Goal: Task Accomplishment & Management: Use online tool/utility

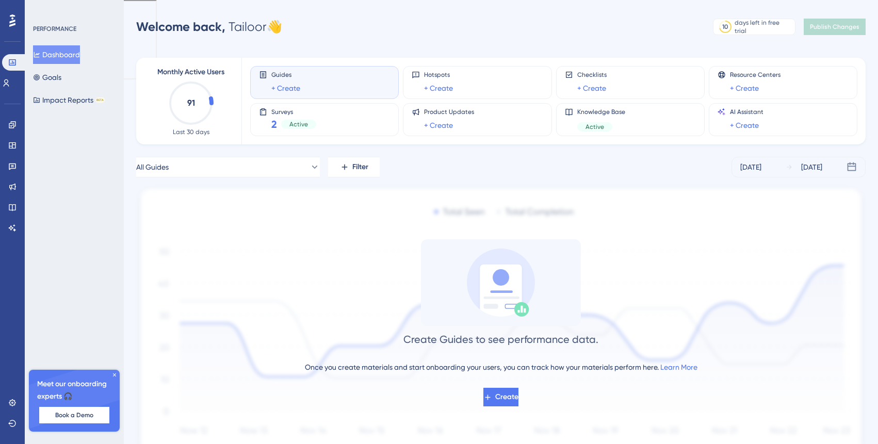
click at [296, 27] on div "Welcome back, Tailoor 👋 10 days left in free trial Click to see upgrade options…" at bounding box center [501, 27] width 730 height 21
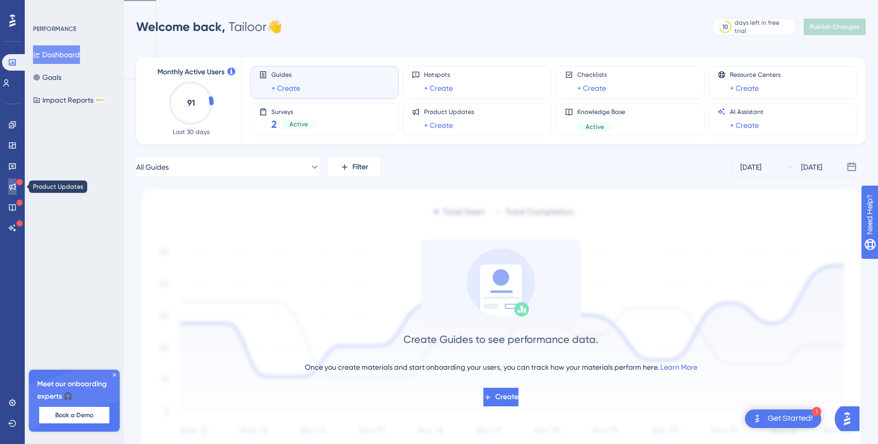
click at [11, 185] on icon at bounding box center [12, 187] width 7 height 7
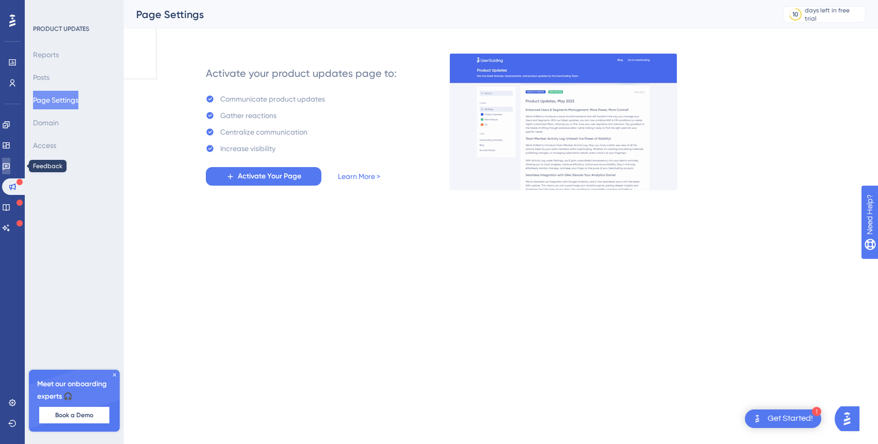
click at [10, 167] on icon at bounding box center [6, 166] width 8 height 8
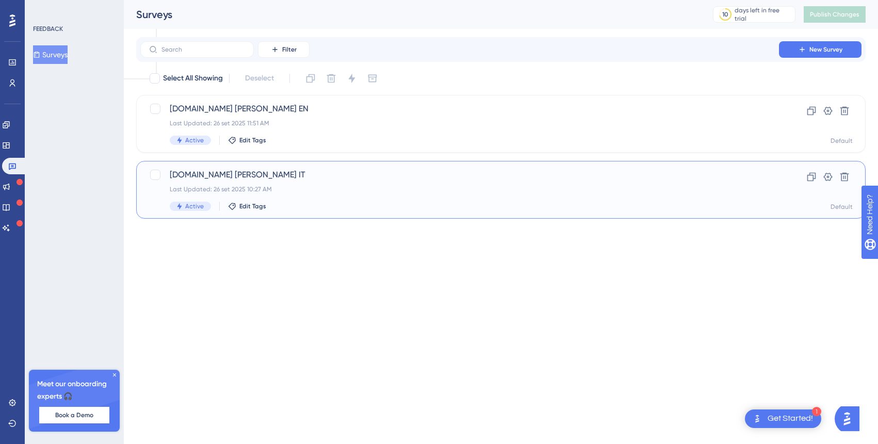
click at [413, 190] on div "Last Updated: 26 set 2025 10:27 AM" at bounding box center [460, 189] width 580 height 8
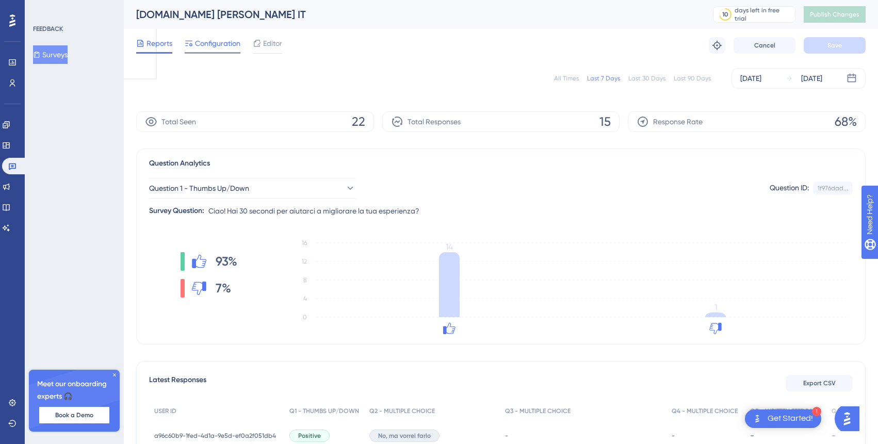
click at [220, 42] on span "Configuration" at bounding box center [217, 43] width 45 height 12
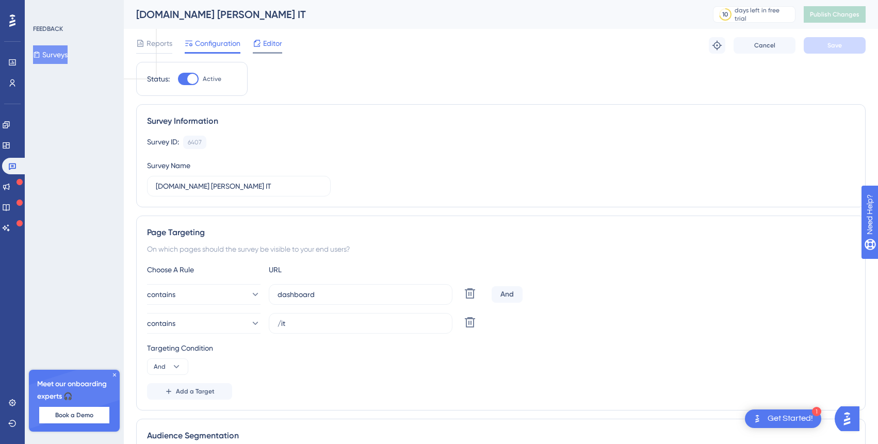
click at [259, 40] on icon at bounding box center [257, 43] width 7 height 7
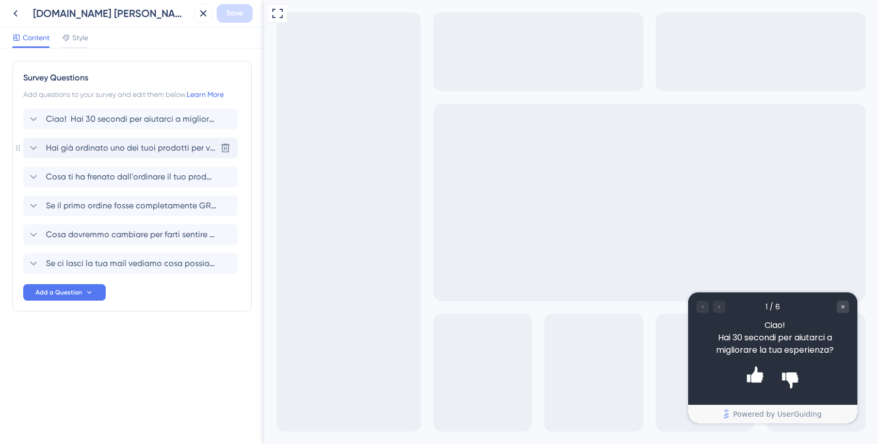
click at [123, 143] on span "Hai già ordinato uno dei tuoi prodotti per vedere come viene?" at bounding box center [131, 148] width 170 height 12
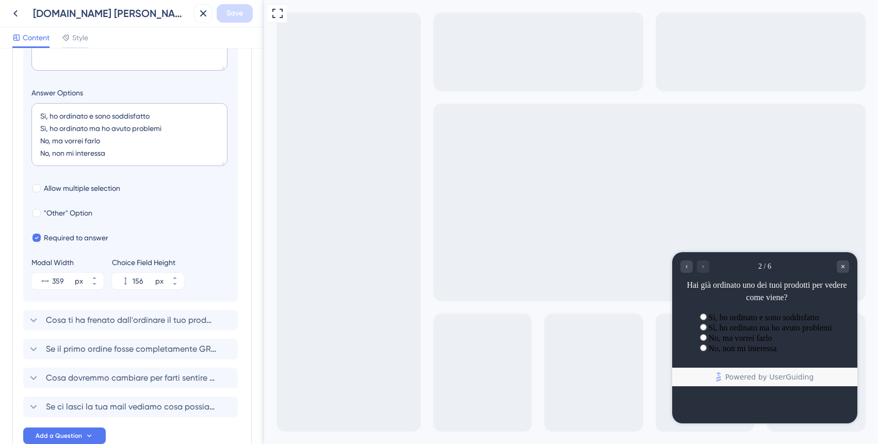
scroll to position [233, 0]
click at [121, 327] on span "Cosa ti ha frenato dall'ordinare il tuo prodotto finora?" at bounding box center [131, 321] width 170 height 12
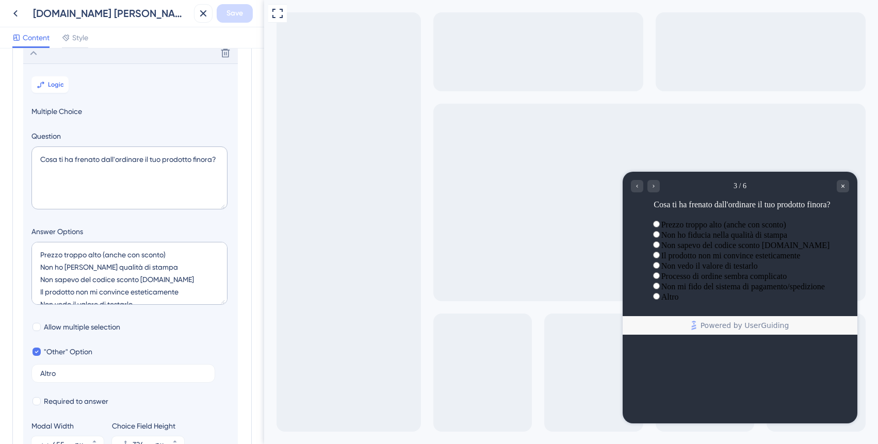
scroll to position [118, 0]
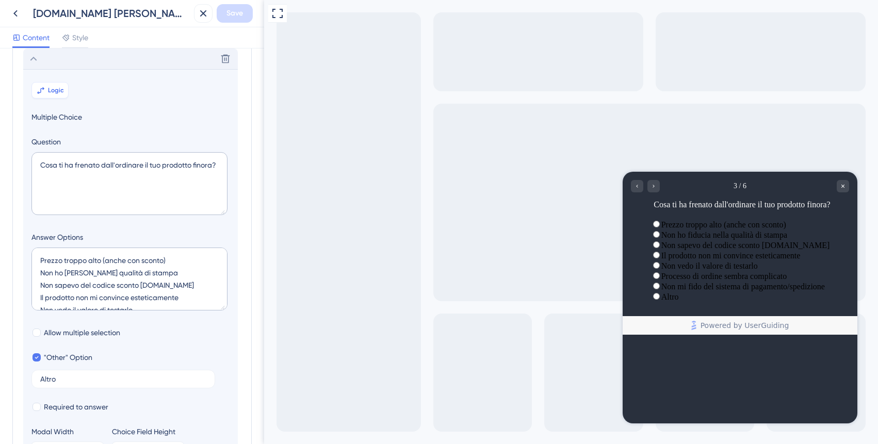
click at [59, 85] on button "Logic" at bounding box center [49, 90] width 37 height 17
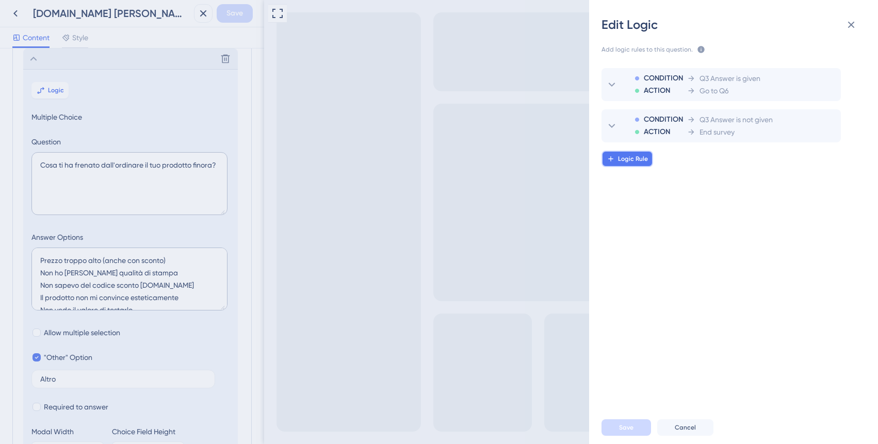
click at [636, 159] on span "Logic Rule" at bounding box center [633, 159] width 30 height 8
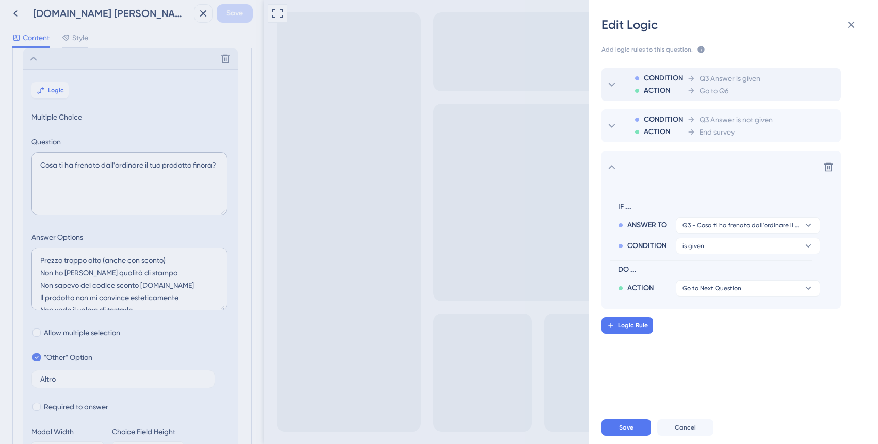
drag, startPoint x: 677, startPoint y: 160, endPoint x: 674, endPoint y: 96, distance: 63.5
click at [674, 97] on div "CONDITION ACTION Q3 Answer is given Go to Q6 CONDITION ACTION Q3 Answer is not …" at bounding box center [721, 188] width 239 height 241
drag, startPoint x: 685, startPoint y: 87, endPoint x: 680, endPoint y: 236, distance: 149.2
click at [681, 236] on div "CONDITION ACTION Q3 Answer is given Go to Q6 CONDITION ACTION Q3 Answer is not …" at bounding box center [721, 188] width 239 height 241
click at [686, 436] on div "Save Cancel" at bounding box center [746, 427] width 289 height 33
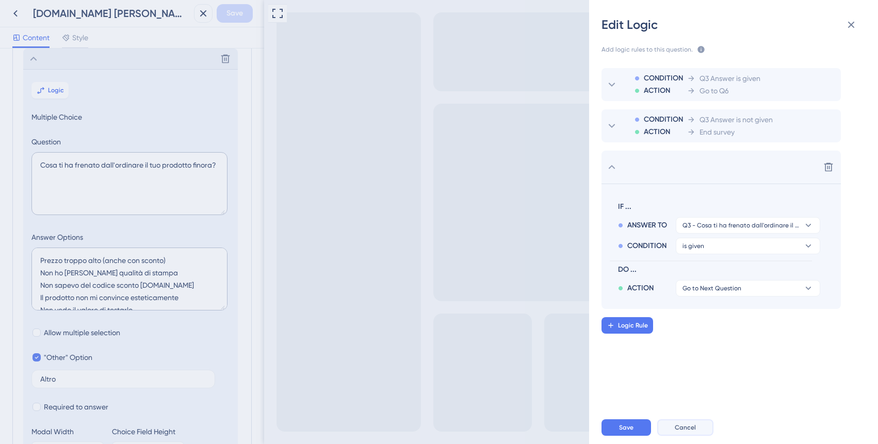
click at [688, 425] on span "Cancel" at bounding box center [685, 428] width 21 height 8
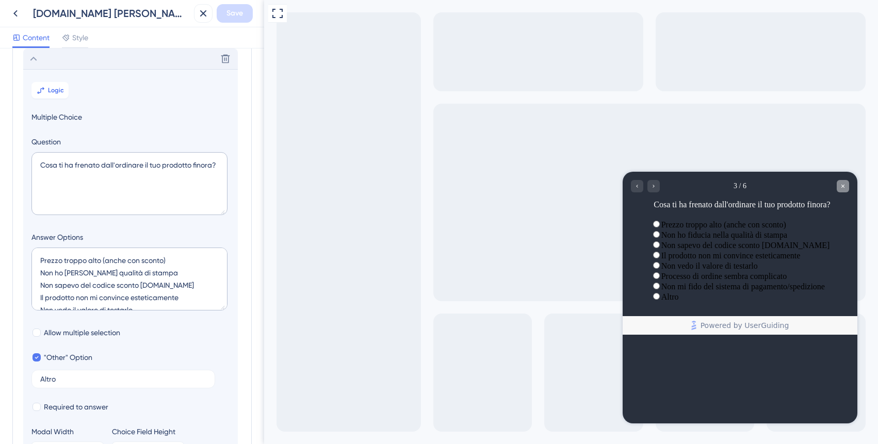
click at [846, 186] on icon "Close survey" at bounding box center [843, 186] width 6 height 6
